Goal: Obtain resource: Obtain resource

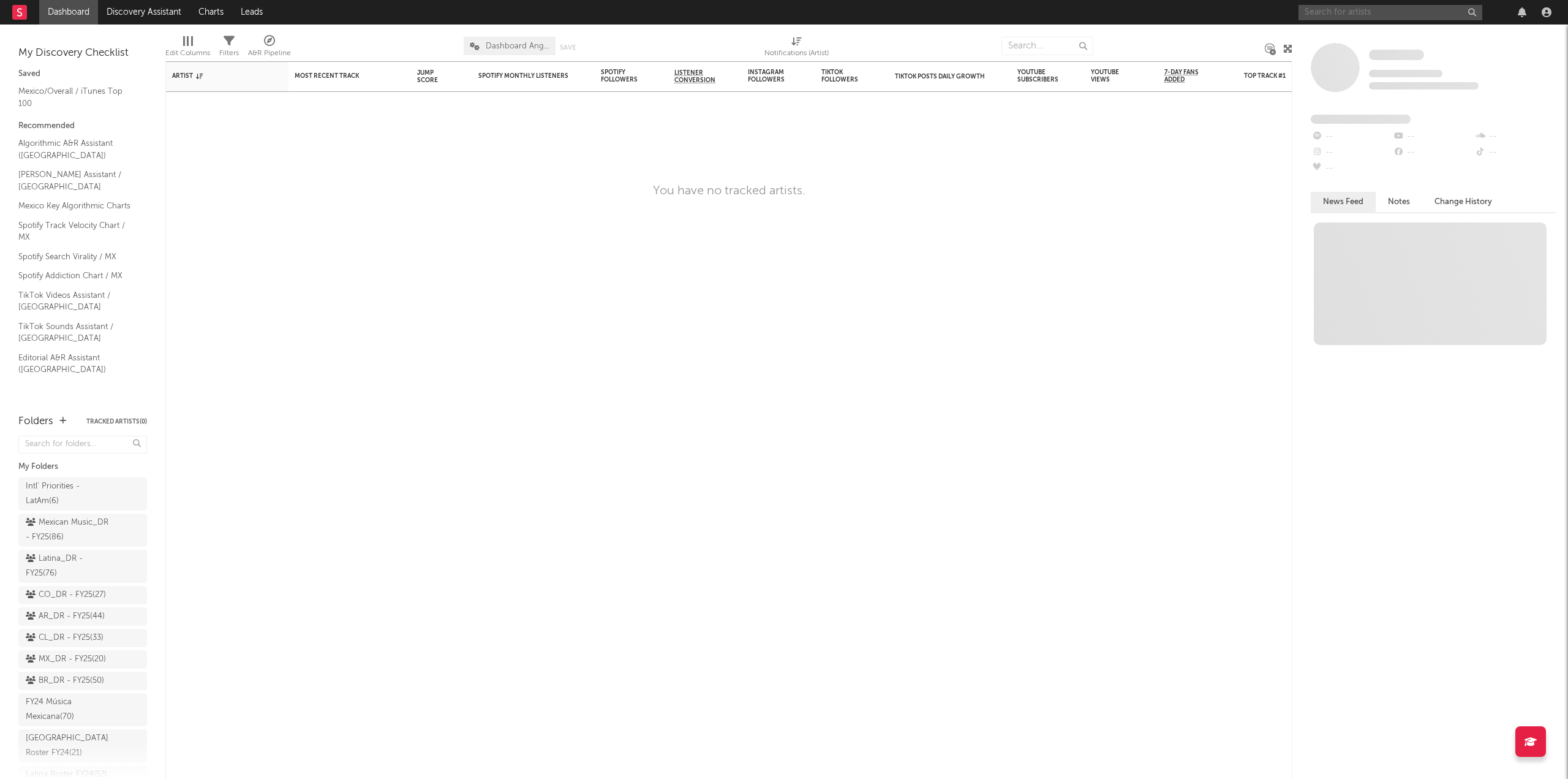
click at [1334, 20] on input "text" at bounding box center [1391, 13] width 184 height 16
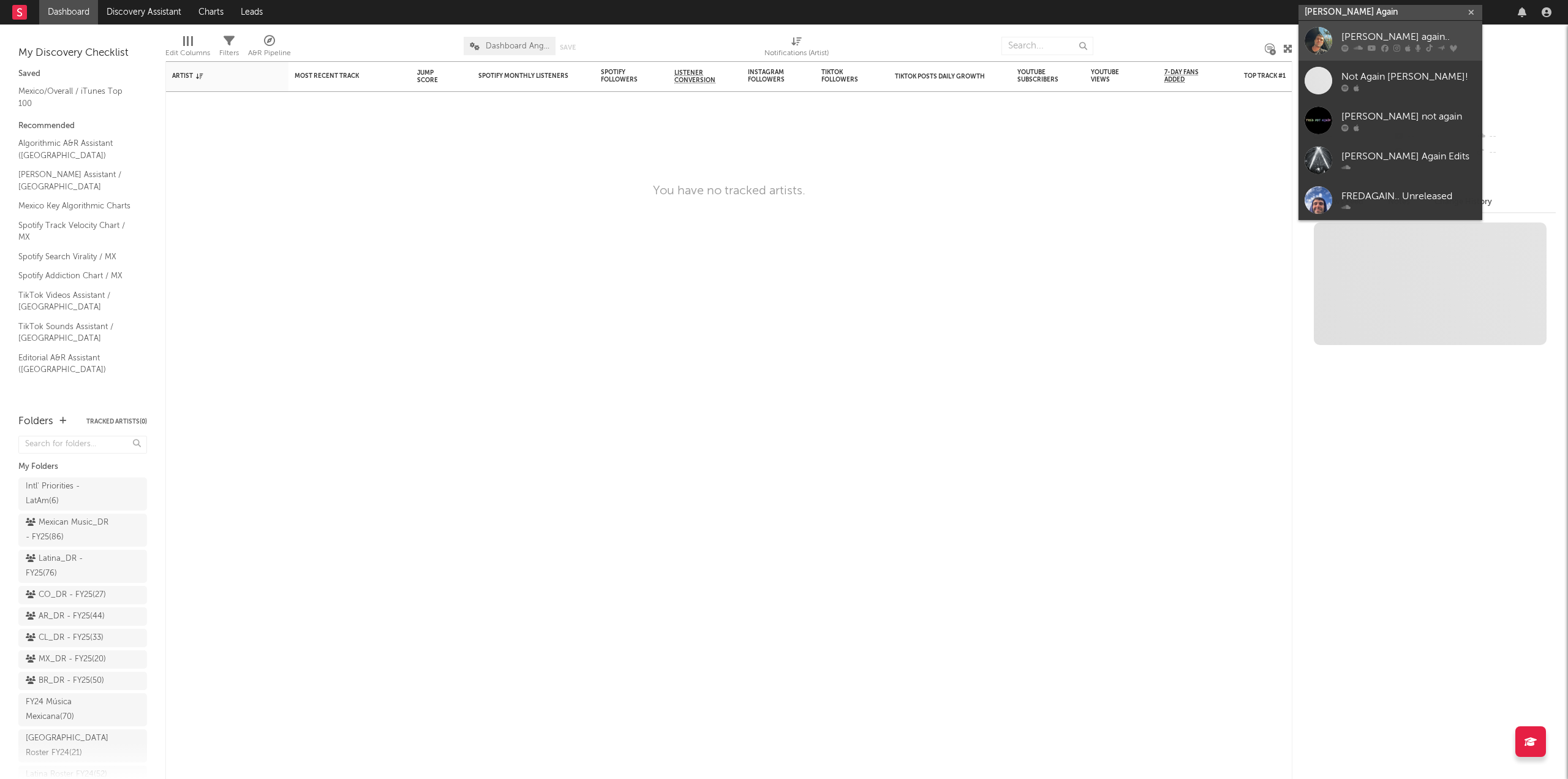
type input "[PERSON_NAME] Again"
click at [1332, 44] on link "[PERSON_NAME] again.." at bounding box center [1391, 40] width 184 height 40
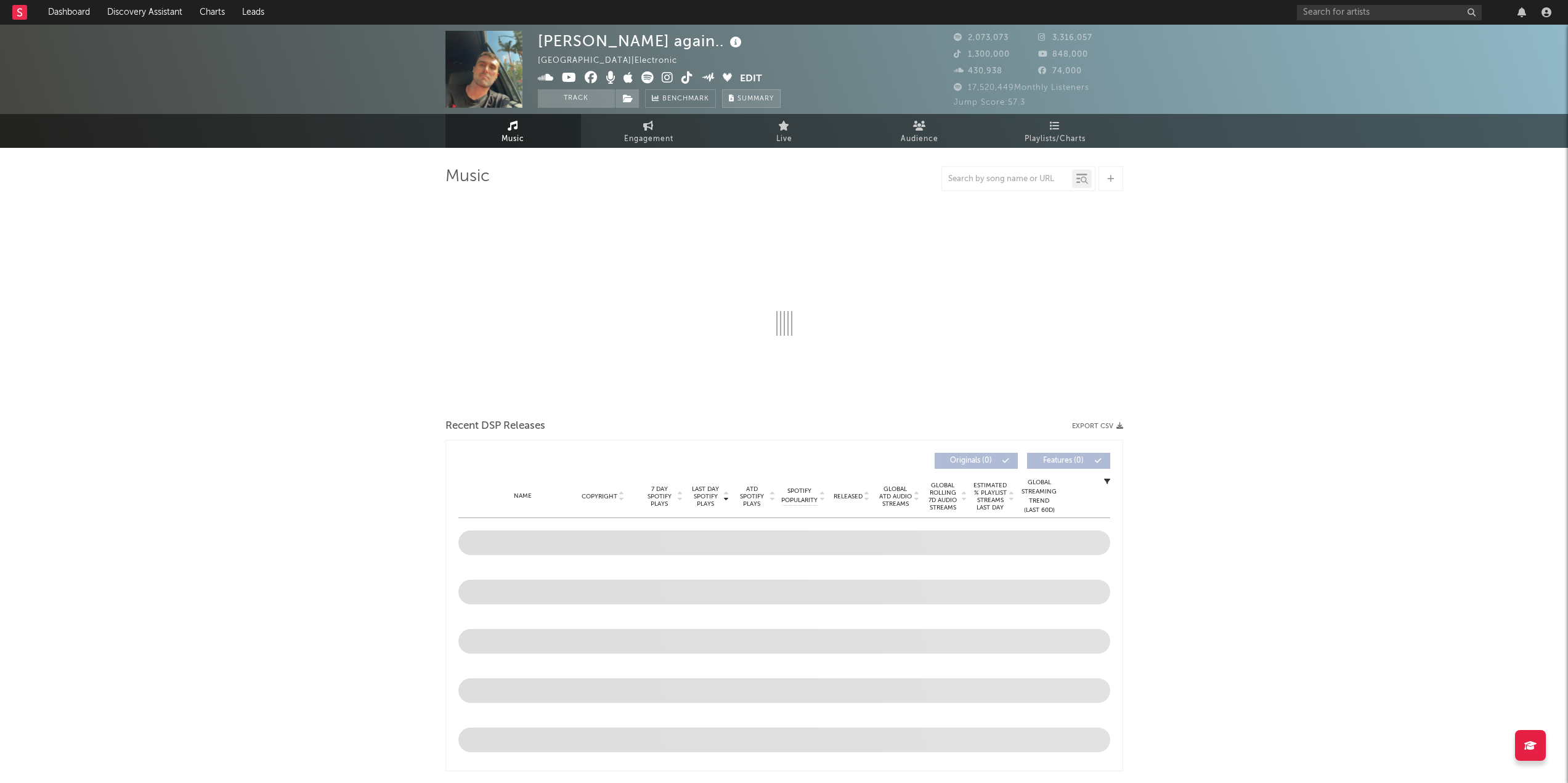
select select "6m"
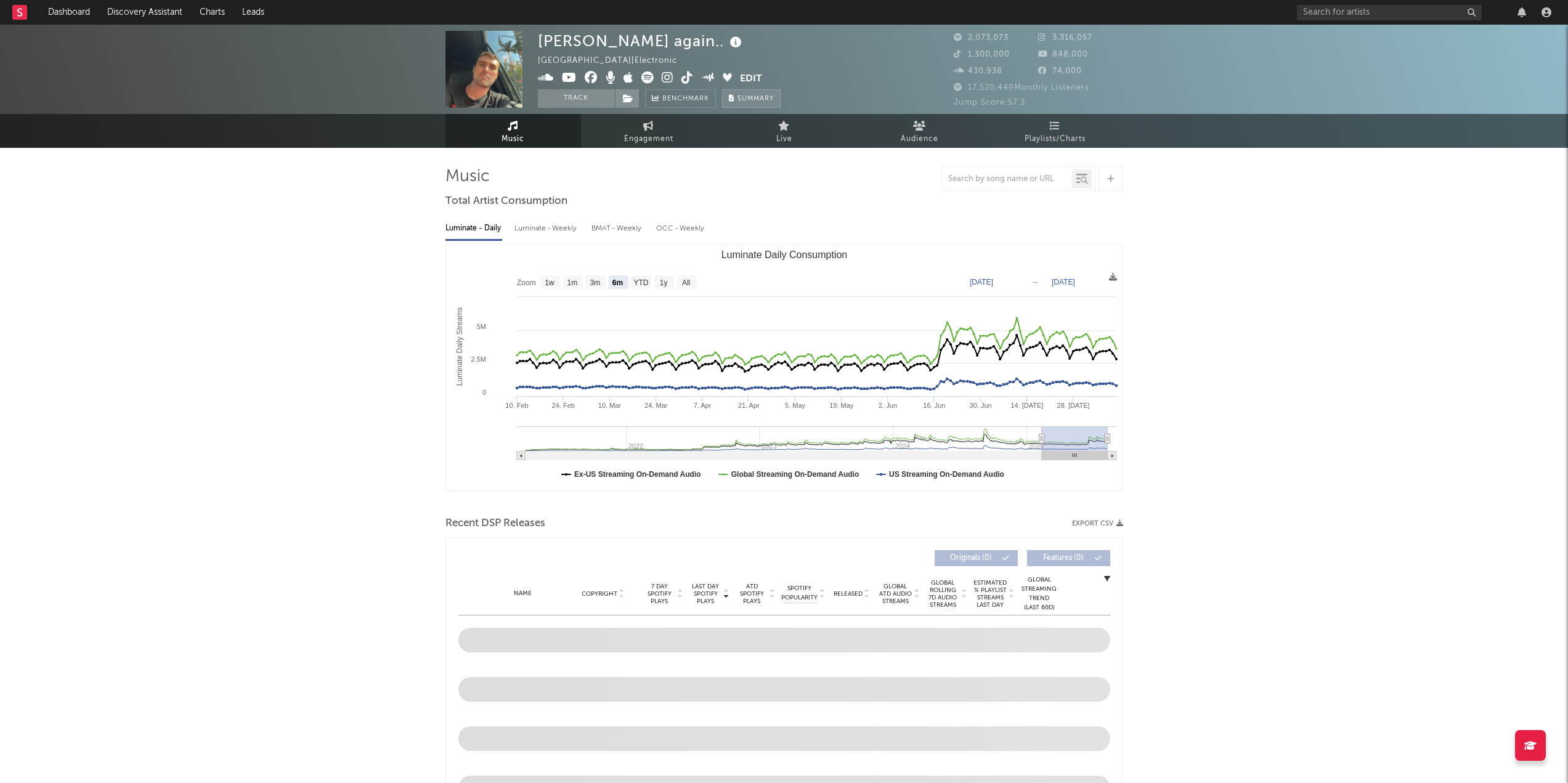
click at [741, 100] on span "Summary" at bounding box center [755, 98] width 36 height 7
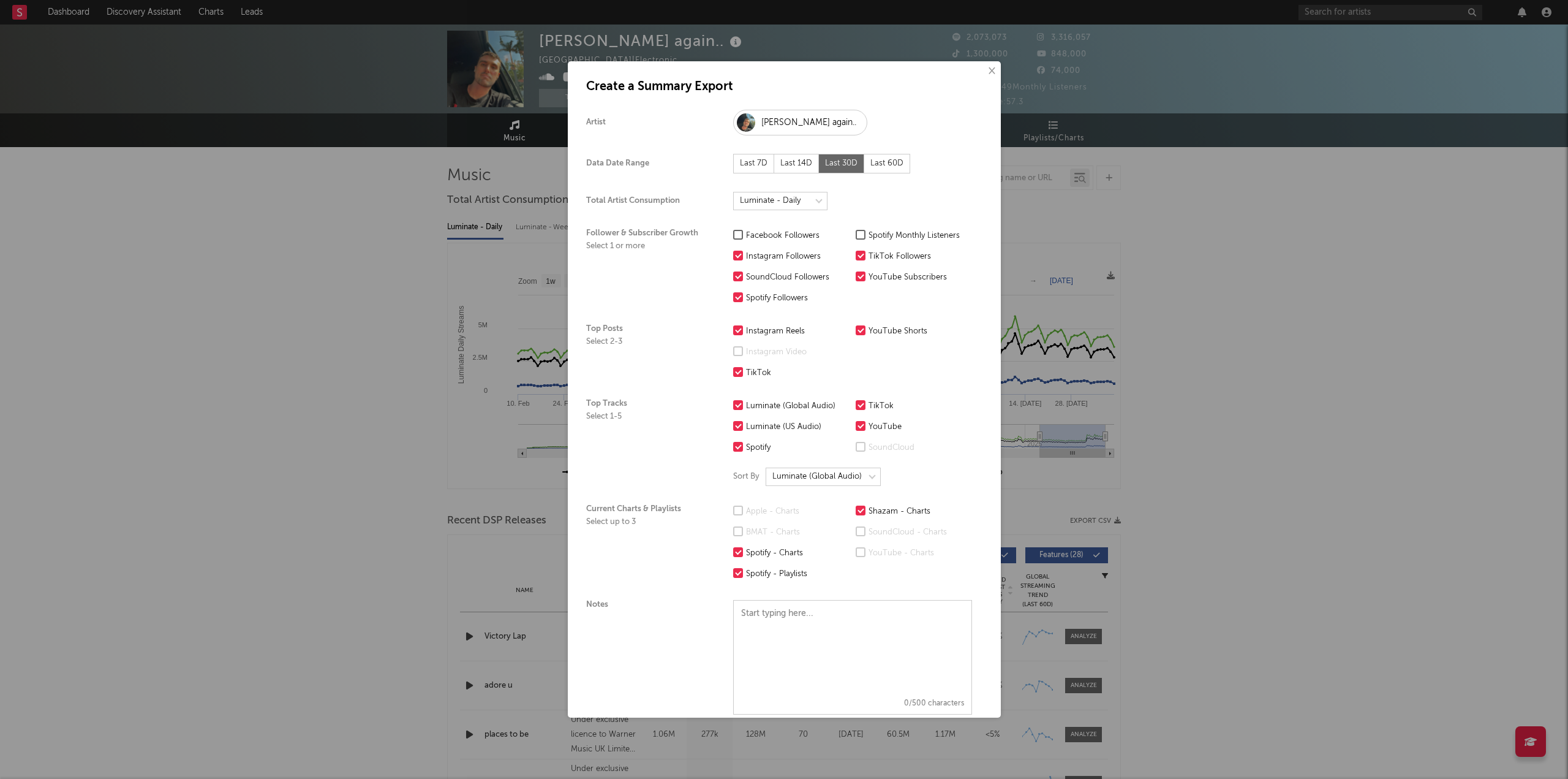
click at [859, 233] on div at bounding box center [861, 235] width 10 height 10
click at [856, 233] on input "Spotify Monthly Listeners" at bounding box center [856, 235] width 0 height 15
click at [885, 163] on div "Last 60D" at bounding box center [886, 164] width 46 height 20
click at [816, 202] on select at bounding box center [781, 201] width 94 height 19
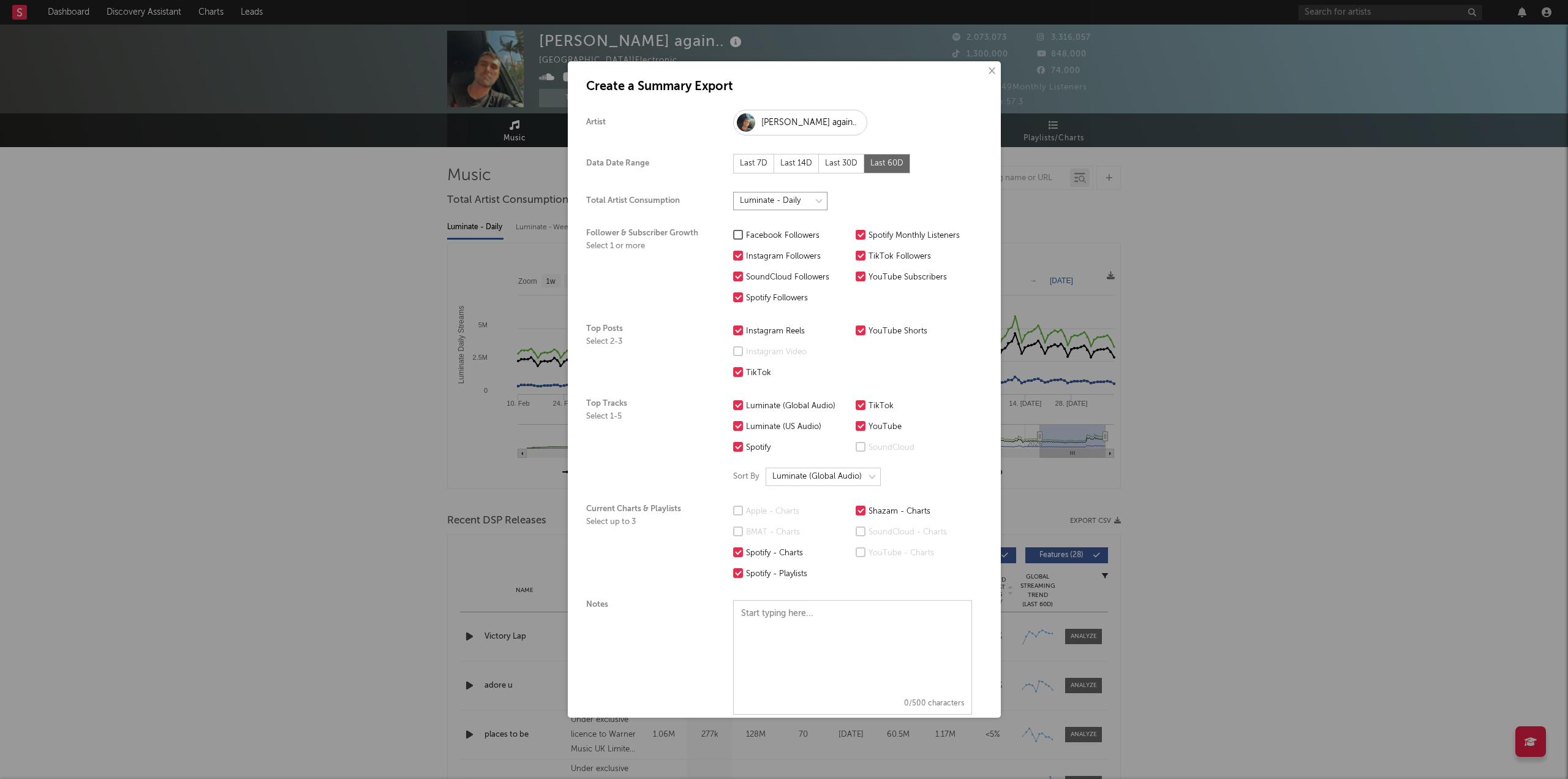
scroll to position [66, 0]
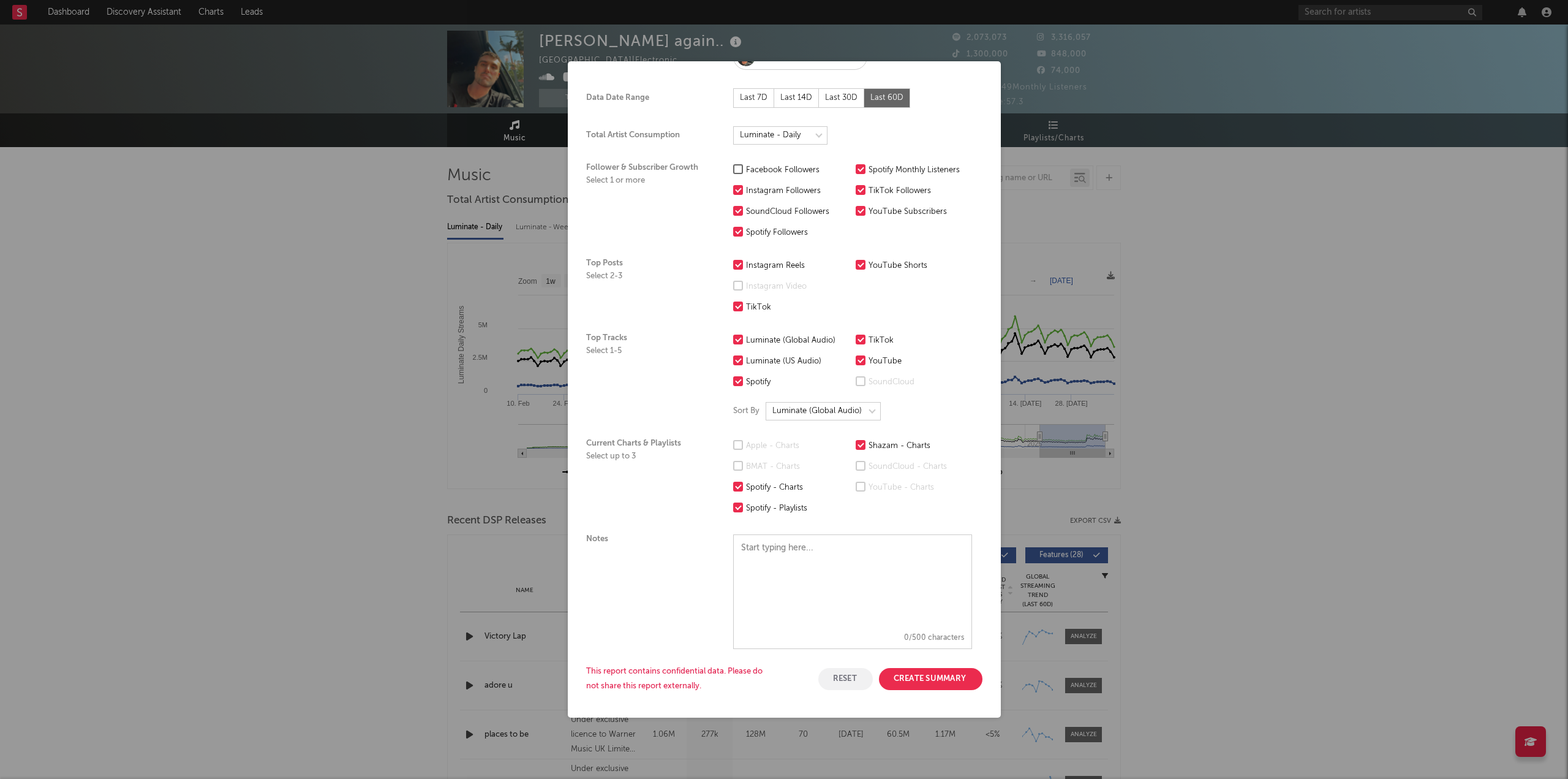
click at [909, 673] on button "Create Summary" at bounding box center [930, 679] width 104 height 23
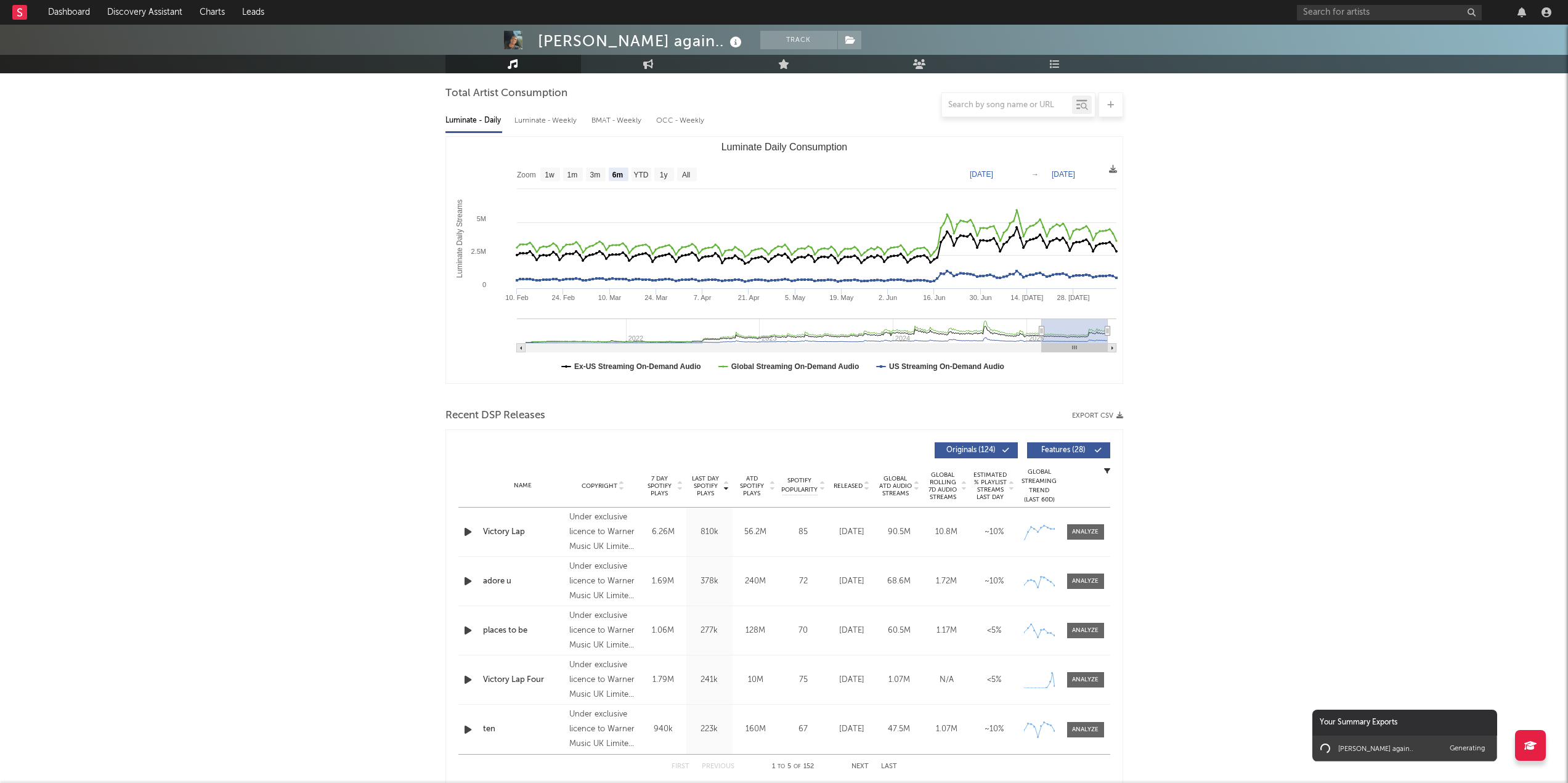
scroll to position [0, 0]
